Goal: Task Accomplishment & Management: Manage account settings

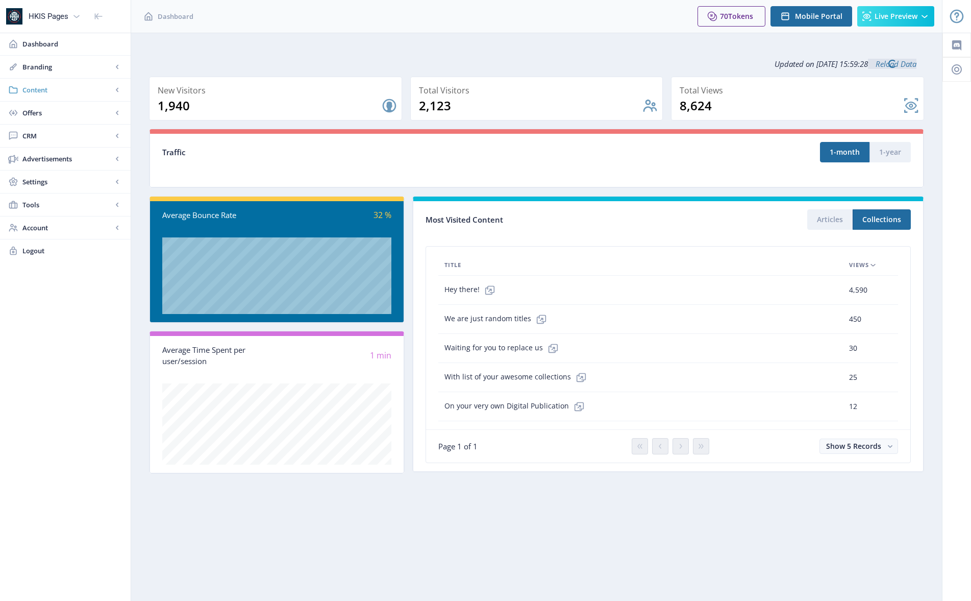
click at [51, 92] on span "Content" at bounding box center [67, 90] width 90 height 10
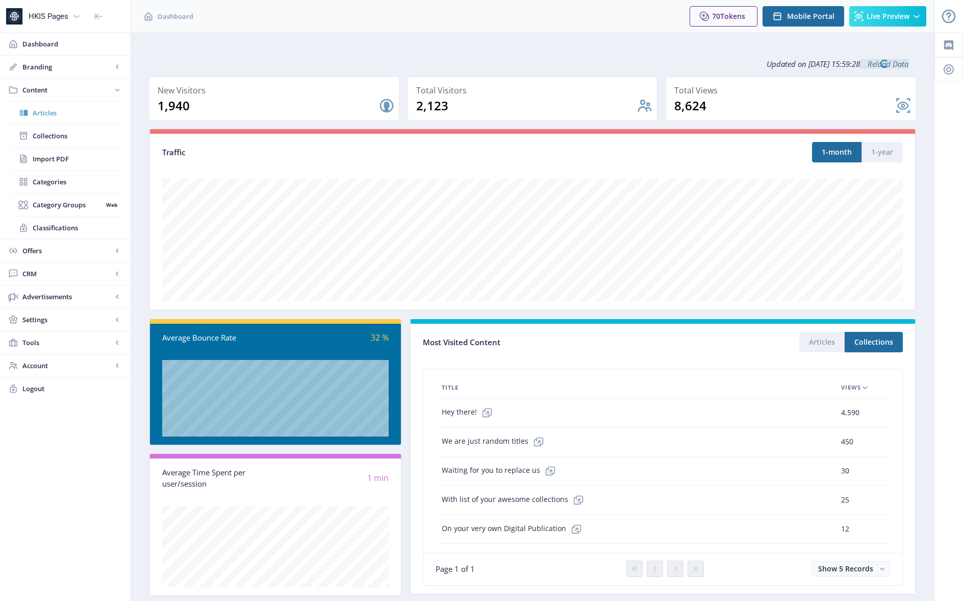
click at [53, 114] on span "Articles" at bounding box center [77, 113] width 88 height 10
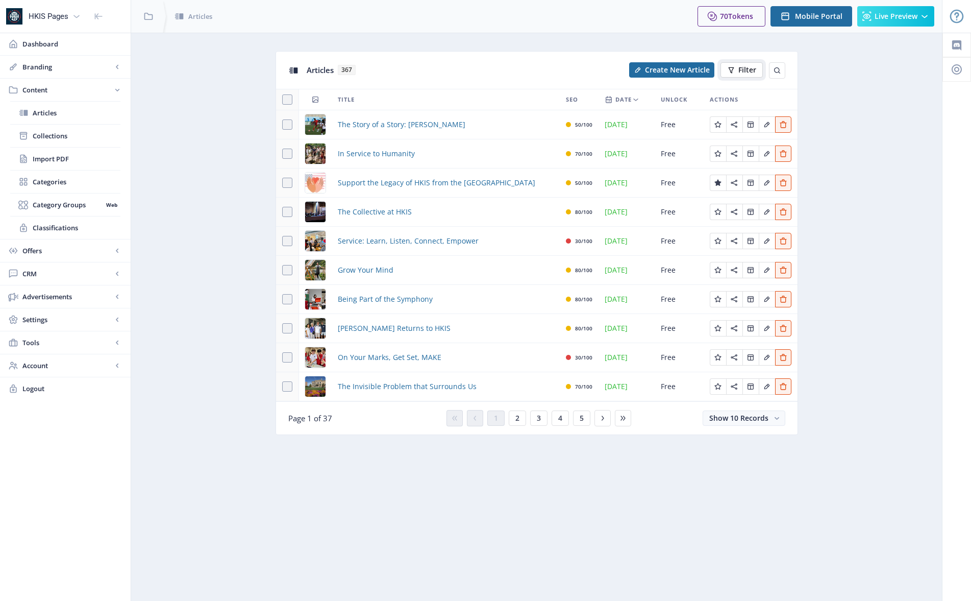
click at [752, 66] on span "Filter" at bounding box center [747, 70] width 18 height 8
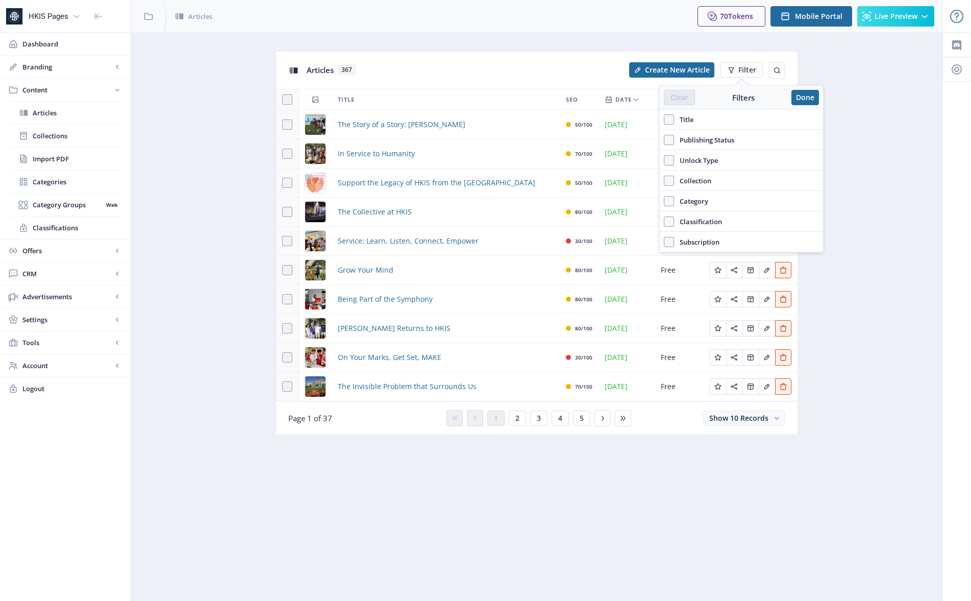
click at [712, 140] on span "Publishing Status" at bounding box center [704, 140] width 60 height 12
click at [664, 140] on input "Publishing Status" at bounding box center [664, 140] width 1 height 1
checkbox input "true"
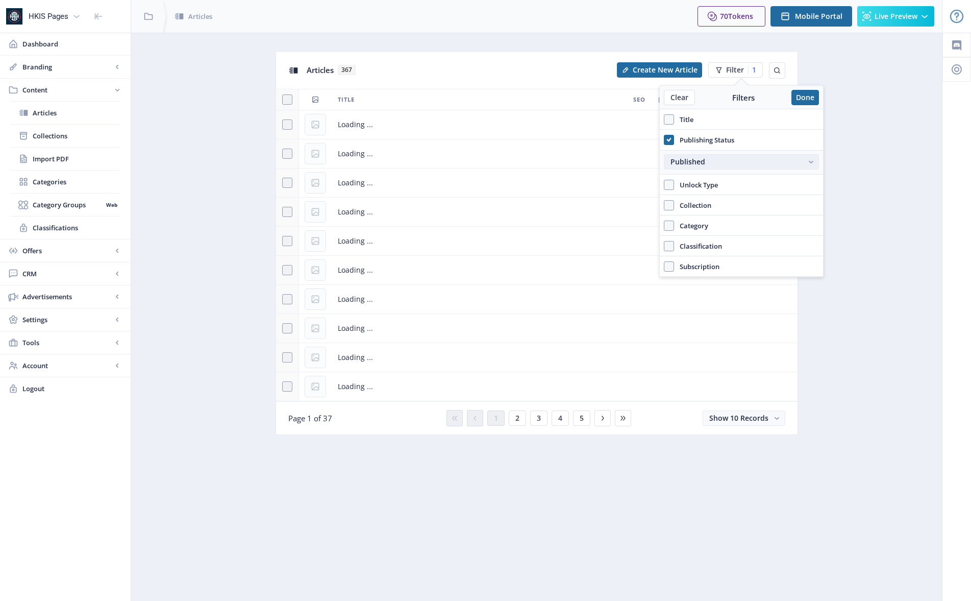
click at [711, 159] on div "Published" at bounding box center [737, 162] width 132 height 8
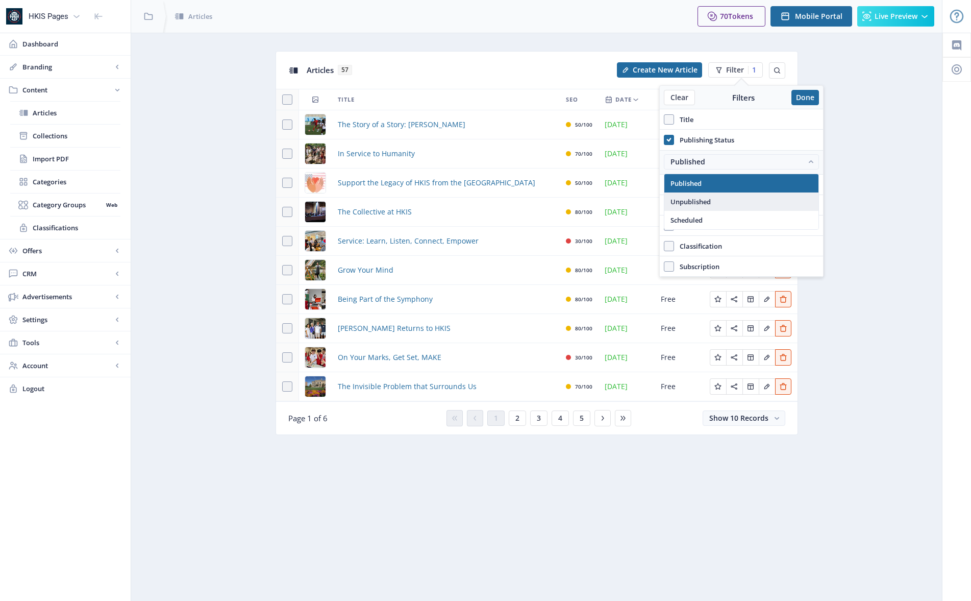
click at [717, 206] on nb-option "Unpublished" at bounding box center [741, 201] width 154 height 18
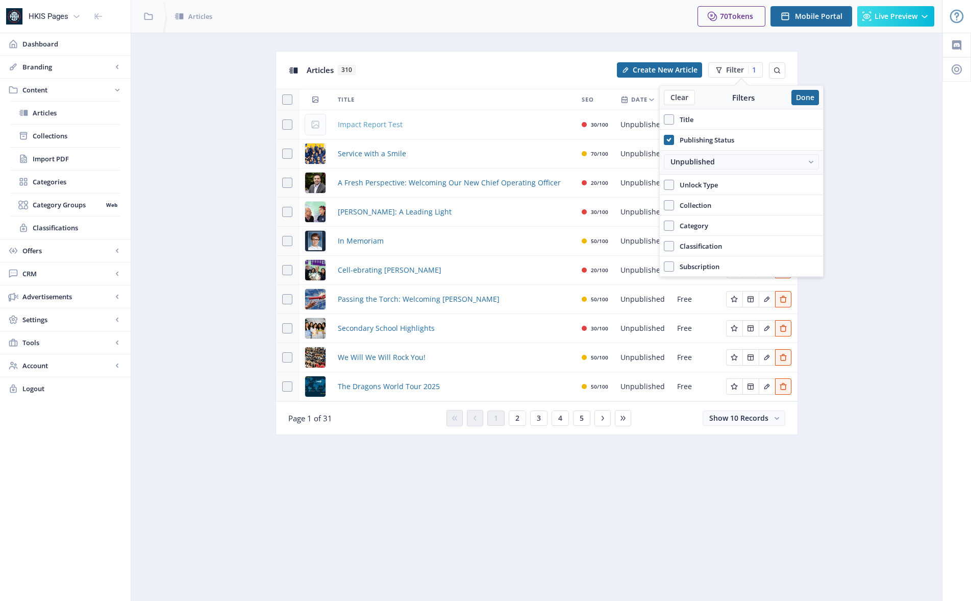
click at [387, 126] on span "Impact Report Test" at bounding box center [370, 124] width 65 height 12
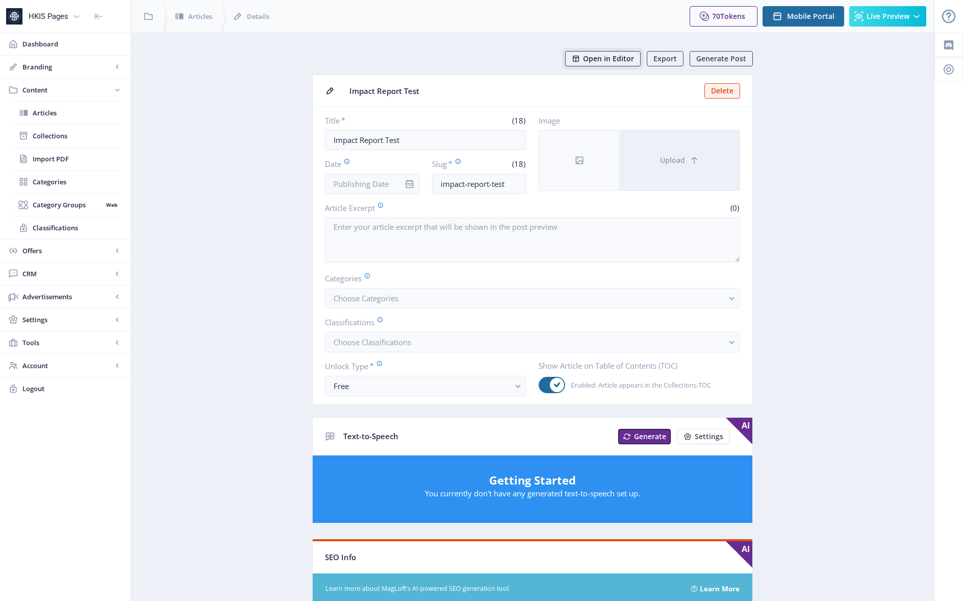
click at [600, 56] on span "Open in Editor" at bounding box center [608, 59] width 51 height 8
